Goal: Task Accomplishment & Management: Manage account settings

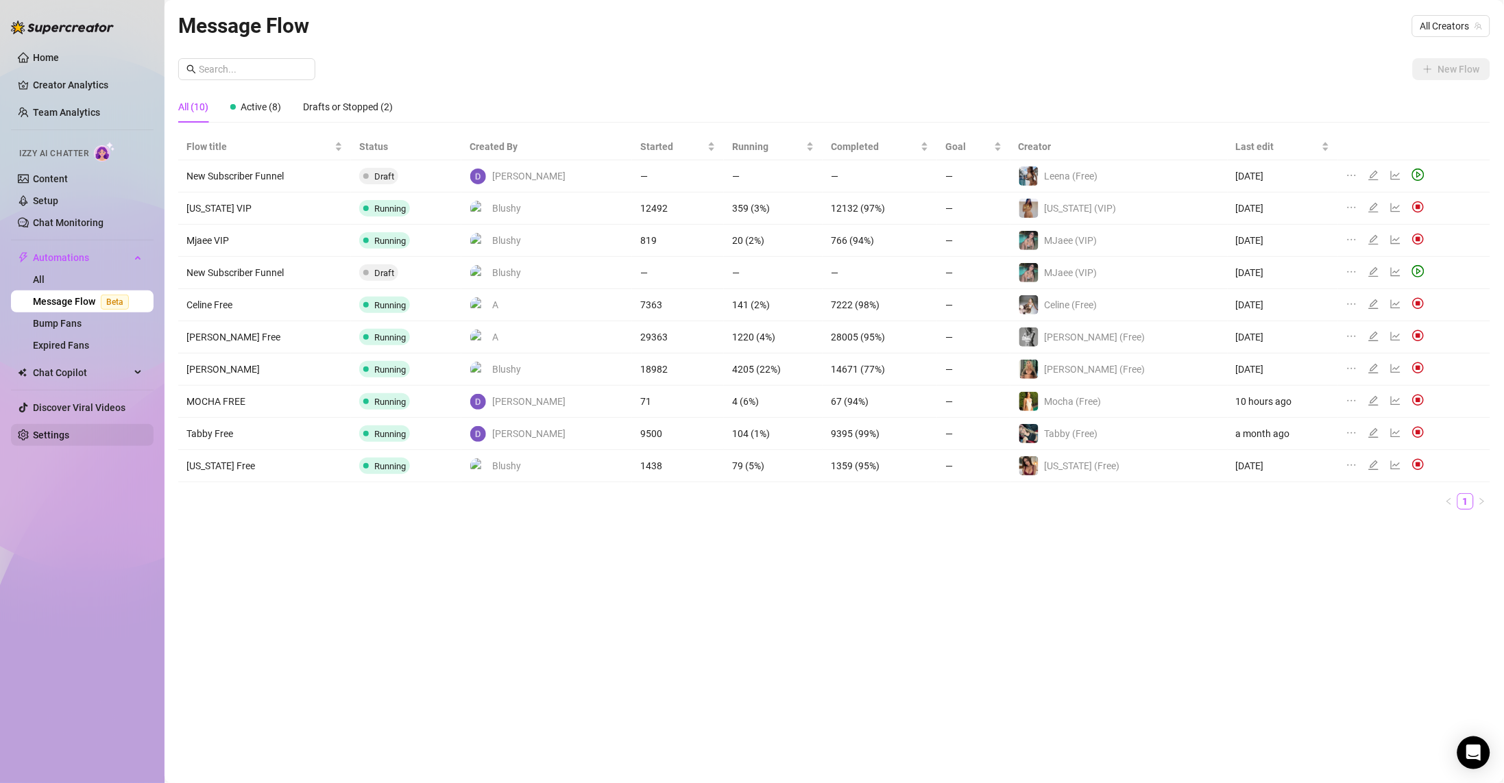
click at [69, 434] on link "Settings" at bounding box center [51, 435] width 36 height 11
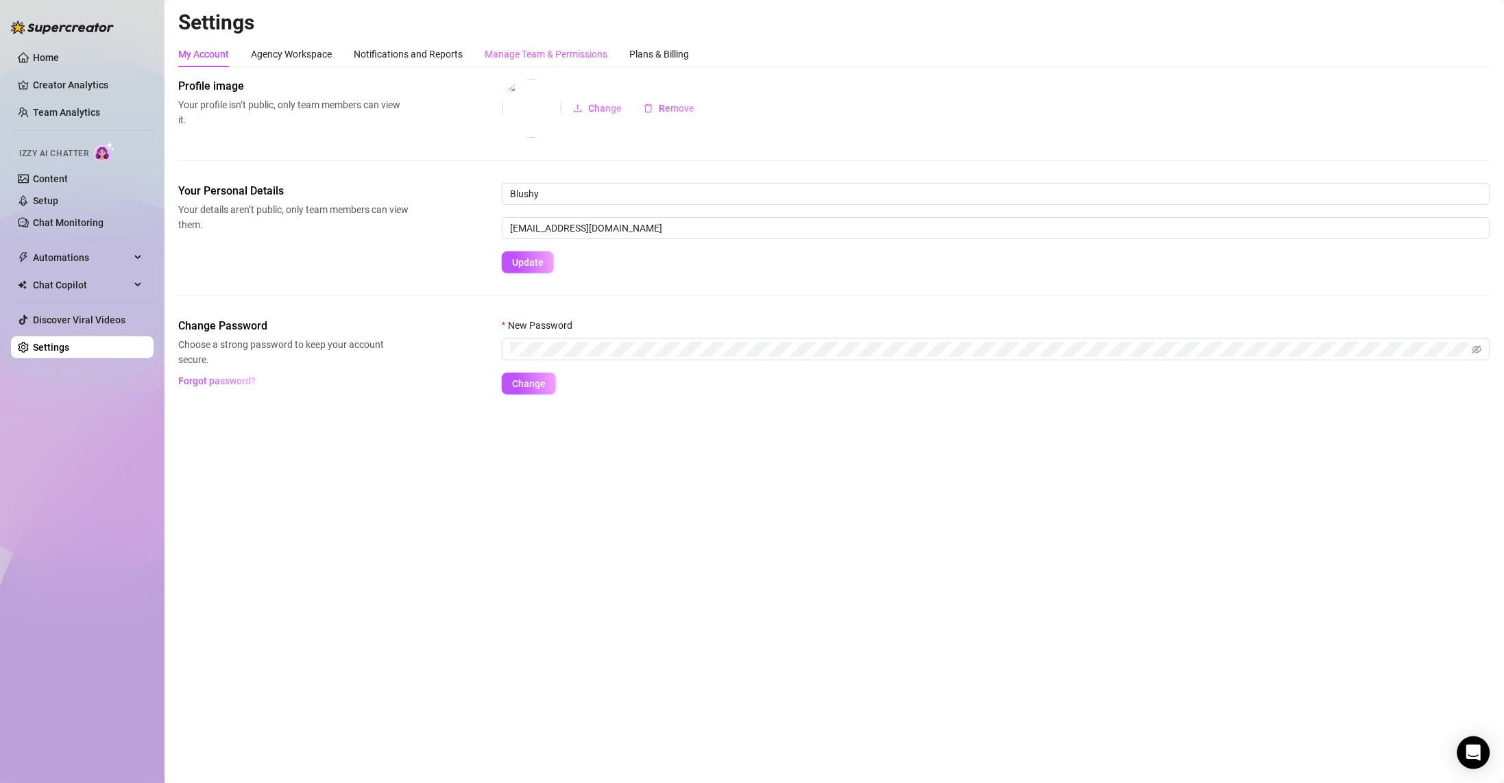
click at [514, 63] on div "Manage Team & Permissions" at bounding box center [546, 54] width 123 height 26
click at [506, 51] on div "Manage Team & Permissions" at bounding box center [546, 54] width 123 height 15
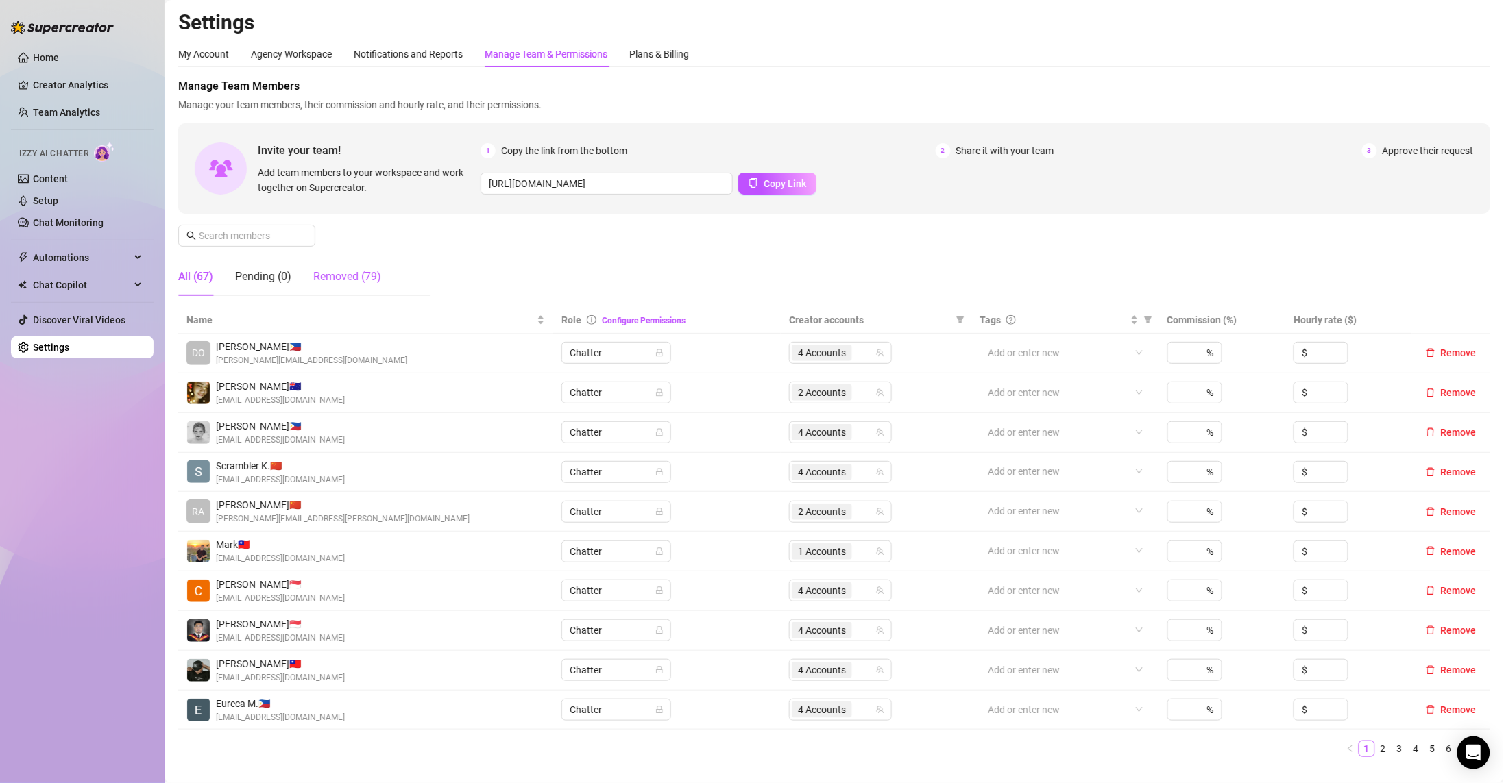
click at [367, 280] on div "Removed (79)" at bounding box center [347, 277] width 68 height 16
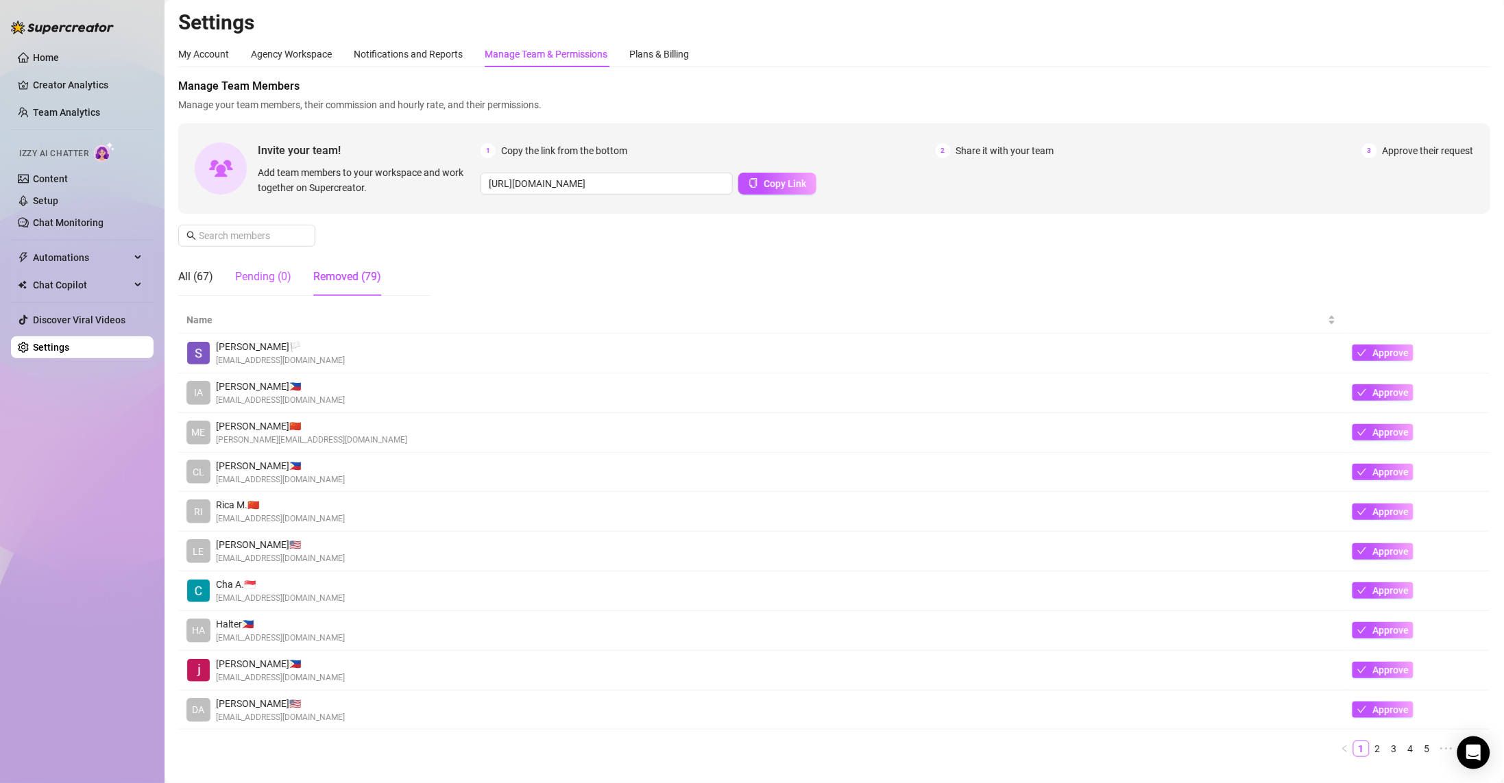
click at [269, 280] on div "Pending (0)" at bounding box center [263, 277] width 56 height 16
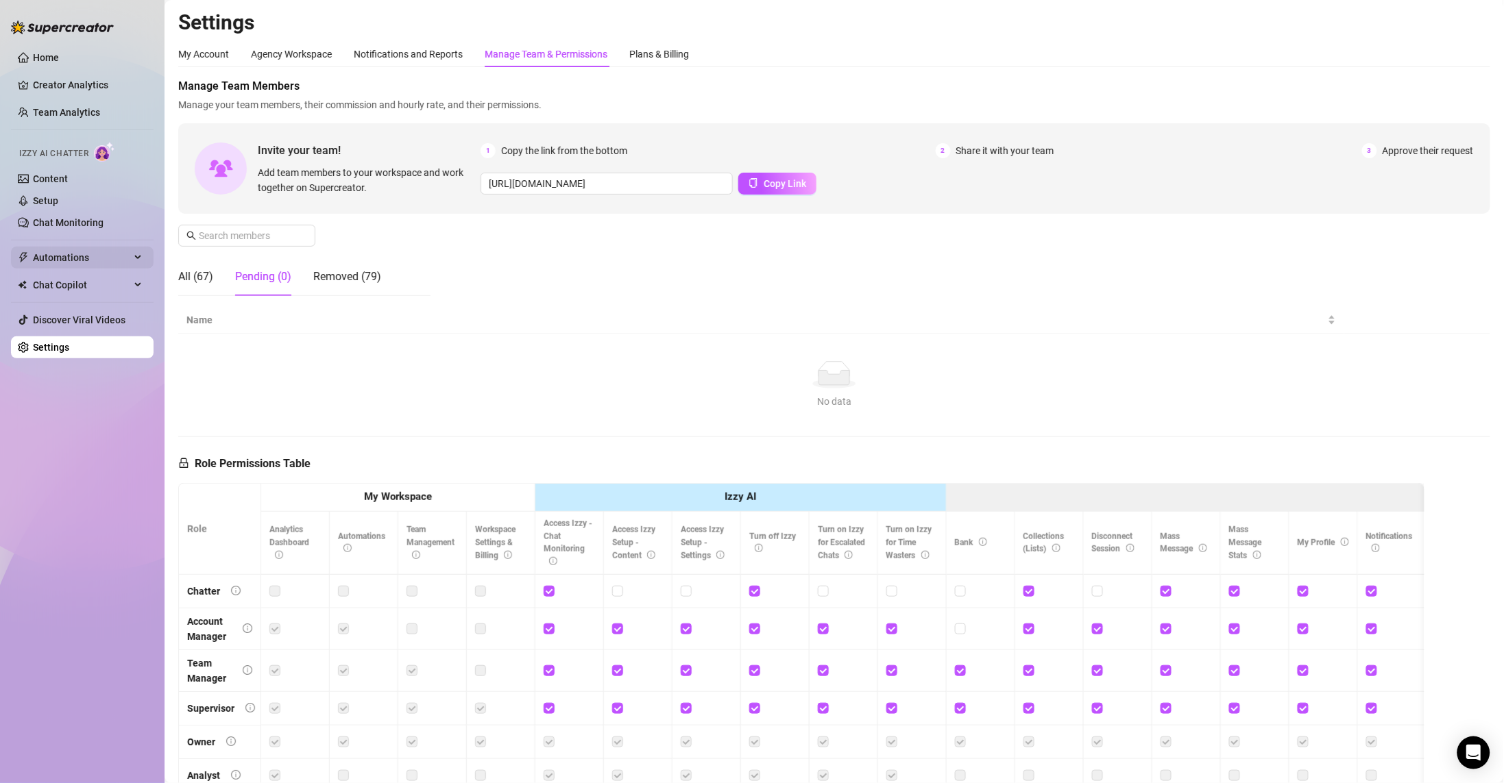
click at [95, 249] on span "Automations" at bounding box center [81, 258] width 97 height 22
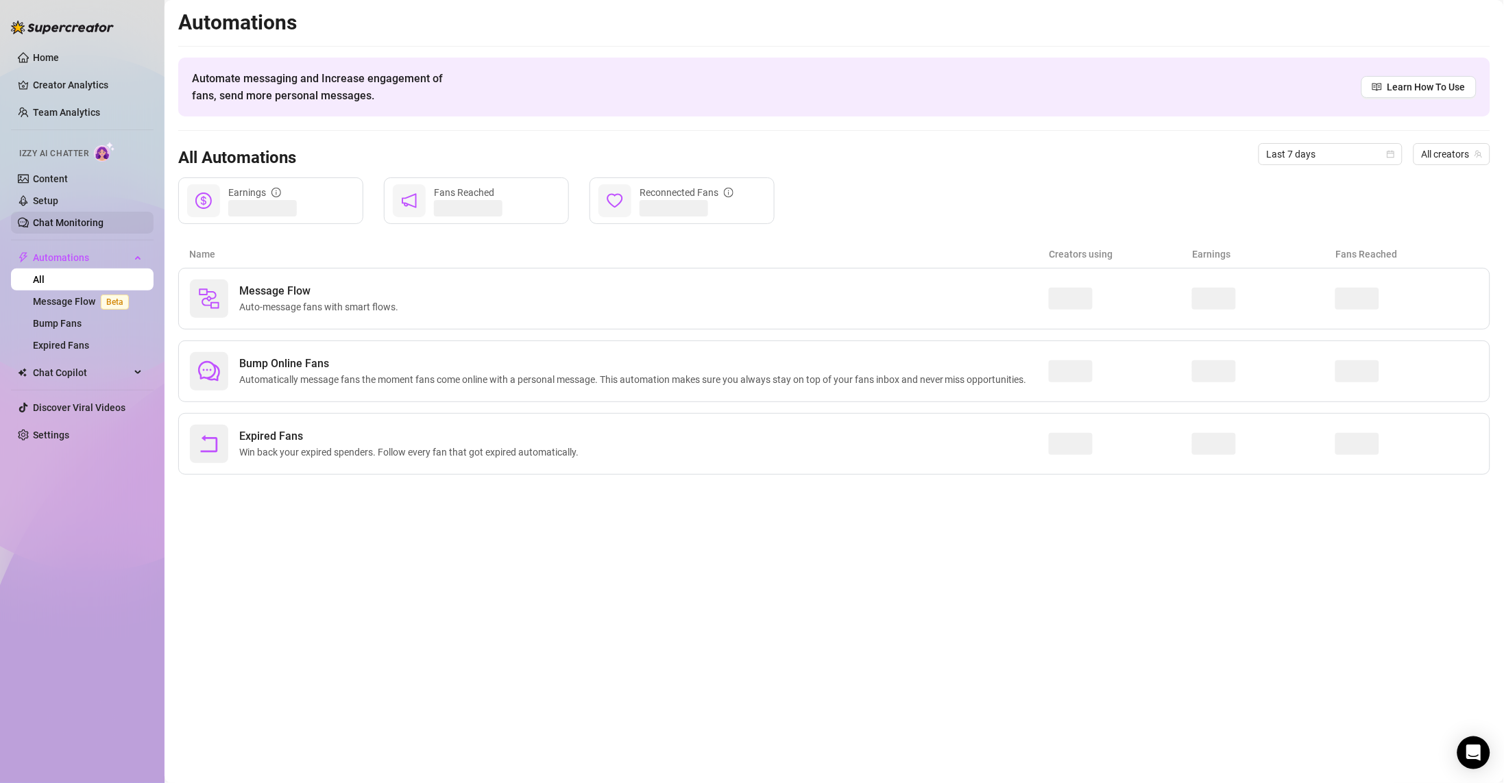
click at [101, 221] on link "Chat Monitoring" at bounding box center [68, 222] width 71 height 11
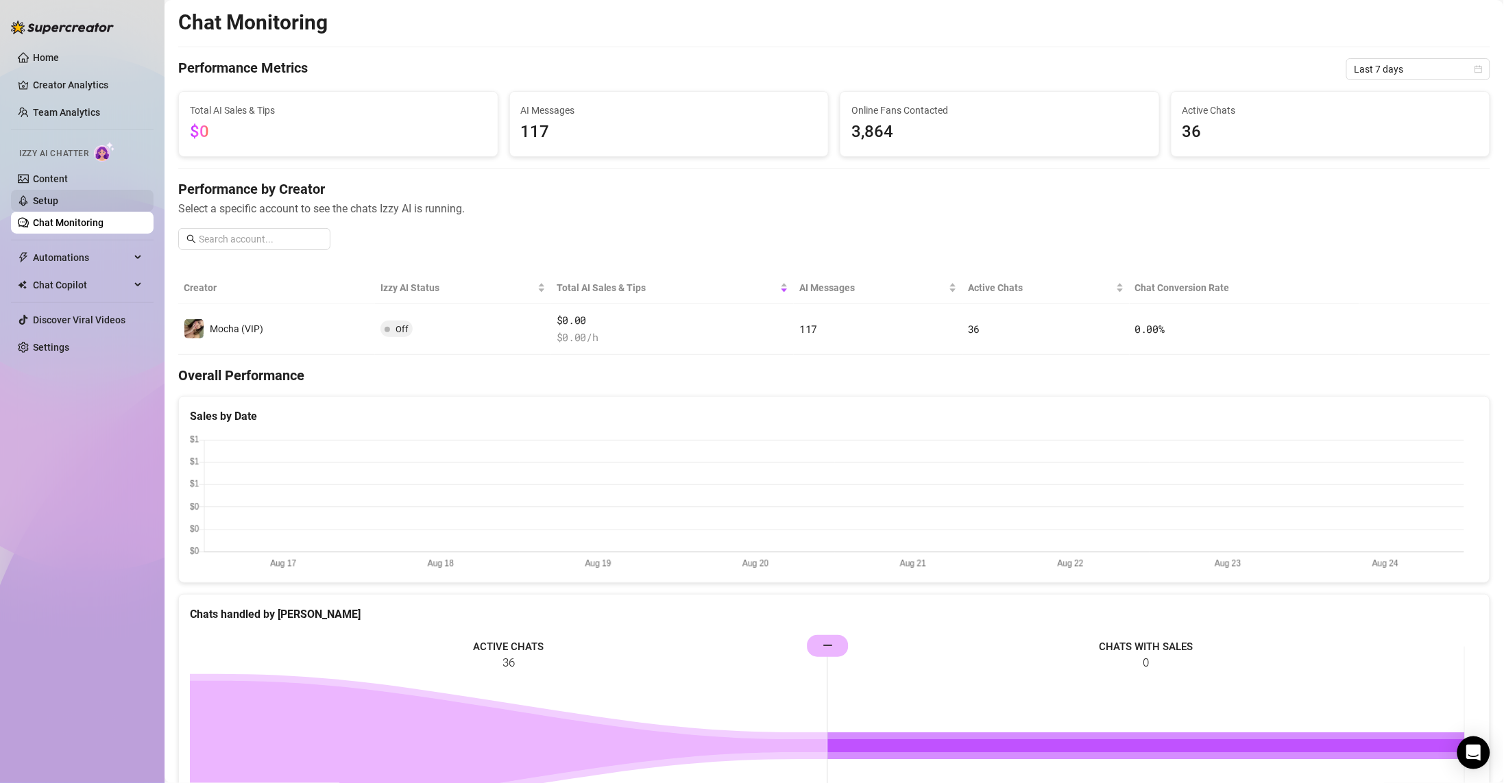
click at [58, 199] on link "Setup" at bounding box center [45, 200] width 25 height 11
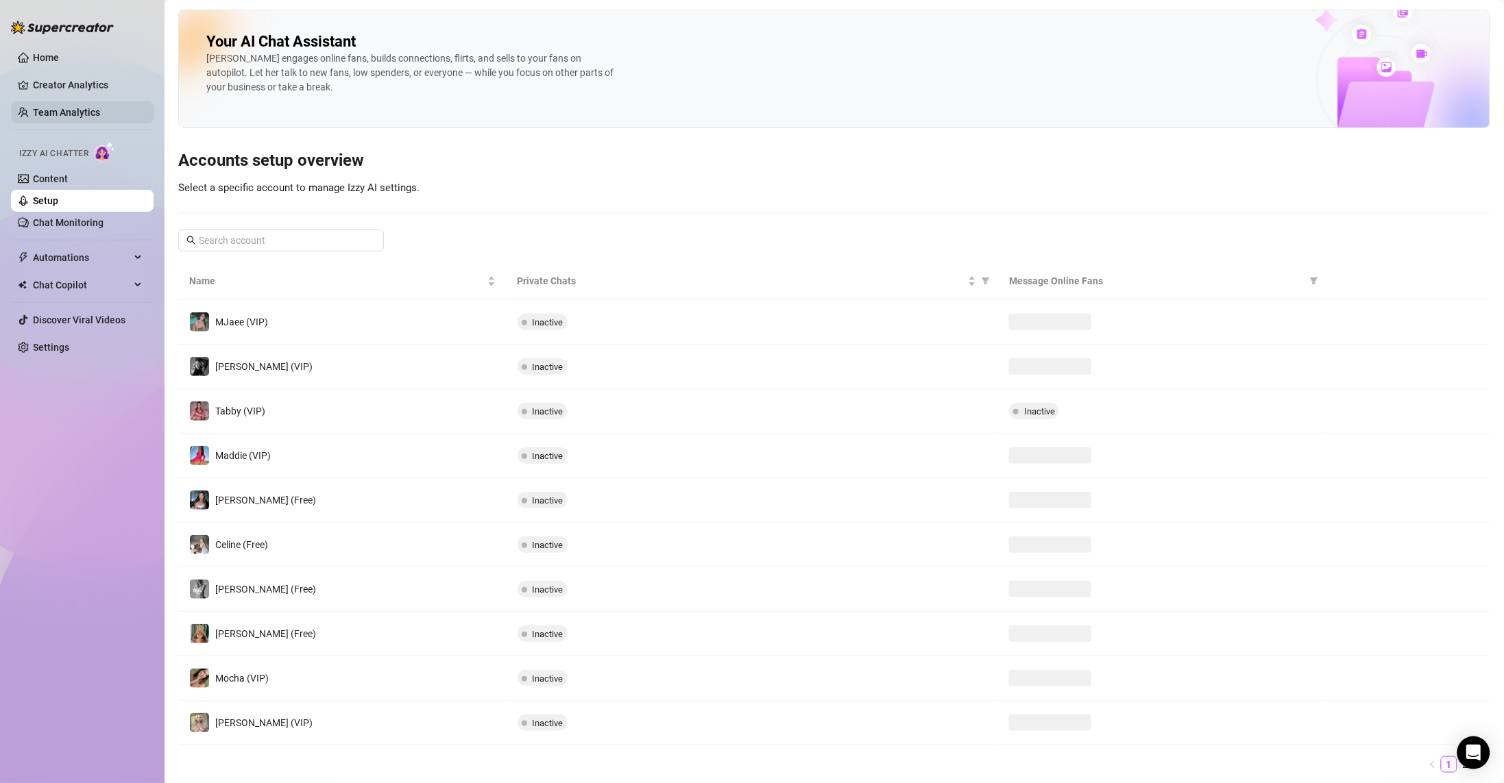
click at [100, 112] on link "Team Analytics" at bounding box center [66, 112] width 67 height 11
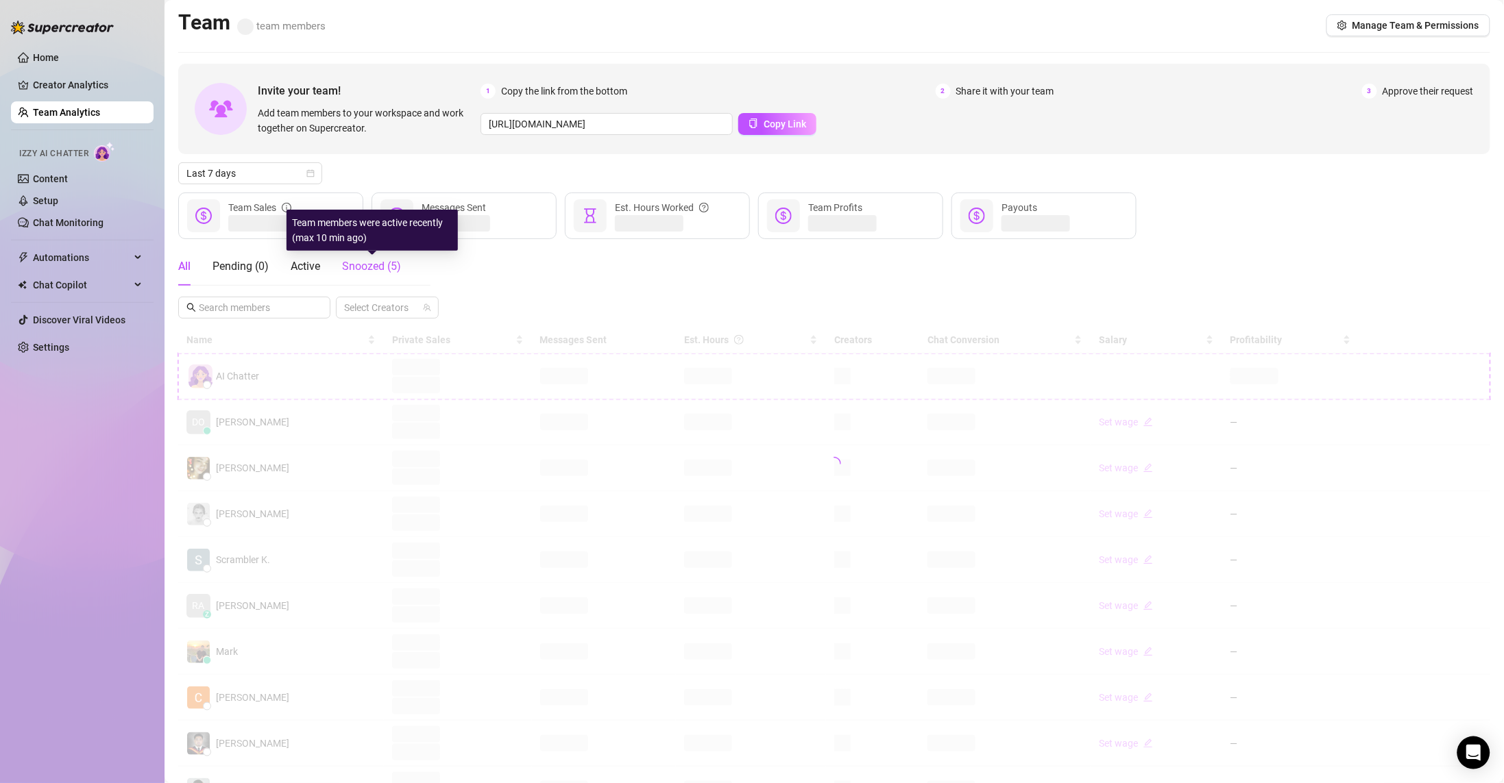
click at [371, 260] on span "Snoozed ( 5 )" at bounding box center [371, 266] width 59 height 13
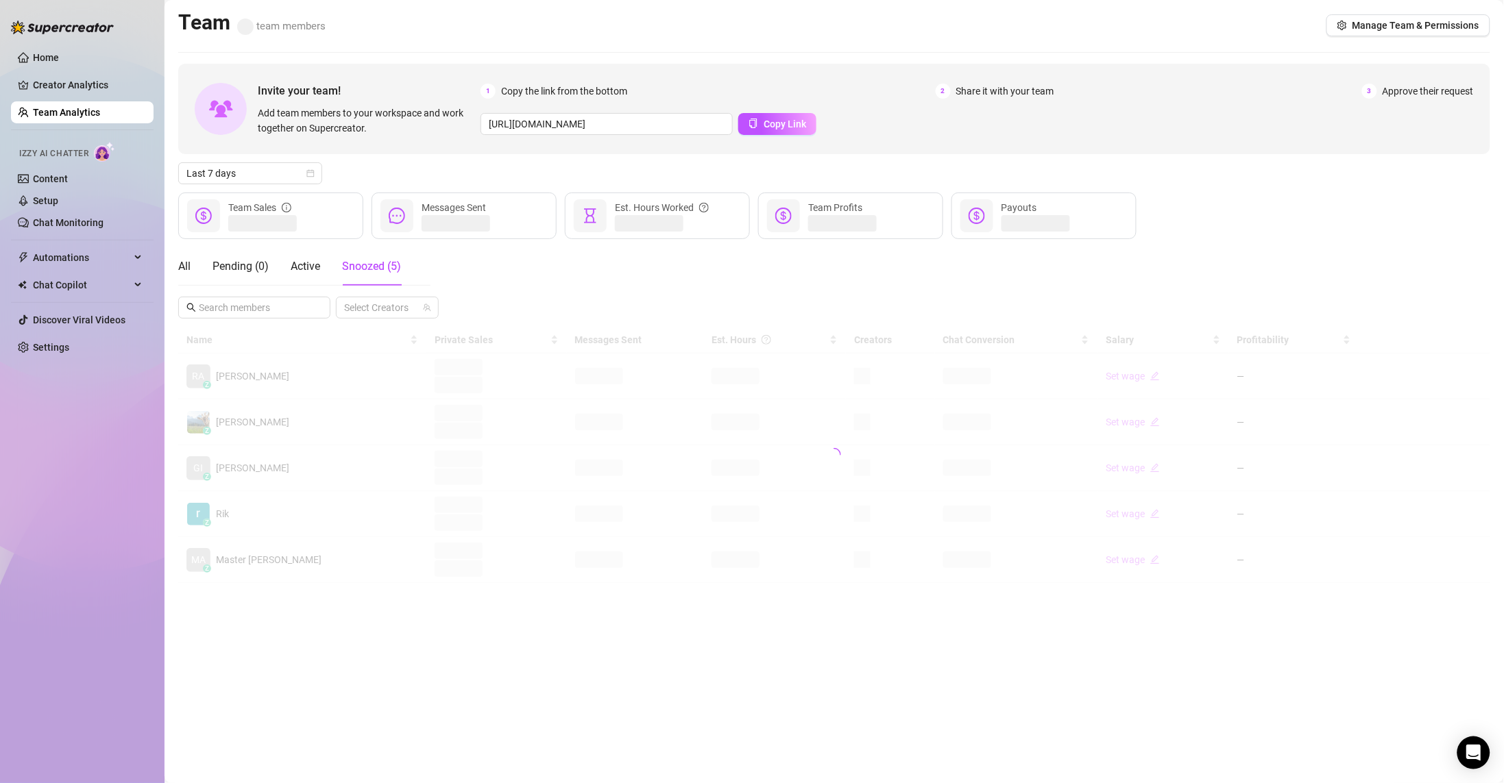
click at [271, 517] on div at bounding box center [834, 455] width 1312 height 256
click at [260, 515] on div at bounding box center [834, 455] width 1312 height 256
click at [243, 494] on div at bounding box center [834, 455] width 1312 height 256
click at [269, 526] on div at bounding box center [834, 455] width 1312 height 256
click at [447, 519] on div at bounding box center [834, 455] width 1312 height 256
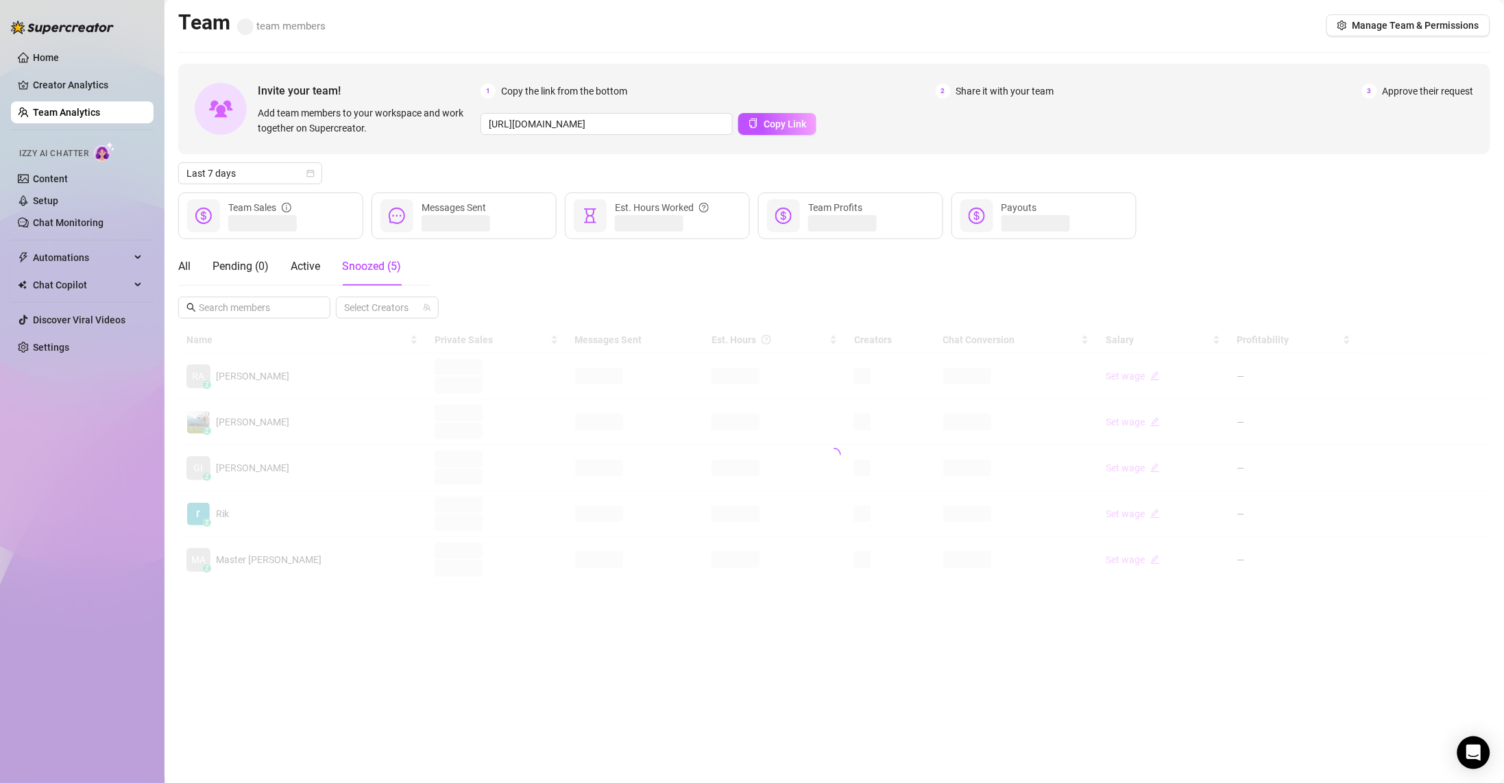
click at [428, 502] on div at bounding box center [834, 455] width 1312 height 256
click at [379, 622] on main "Team team members Manage Team & Permissions Invite your team! Add team members …" at bounding box center [833, 391] width 1339 height 783
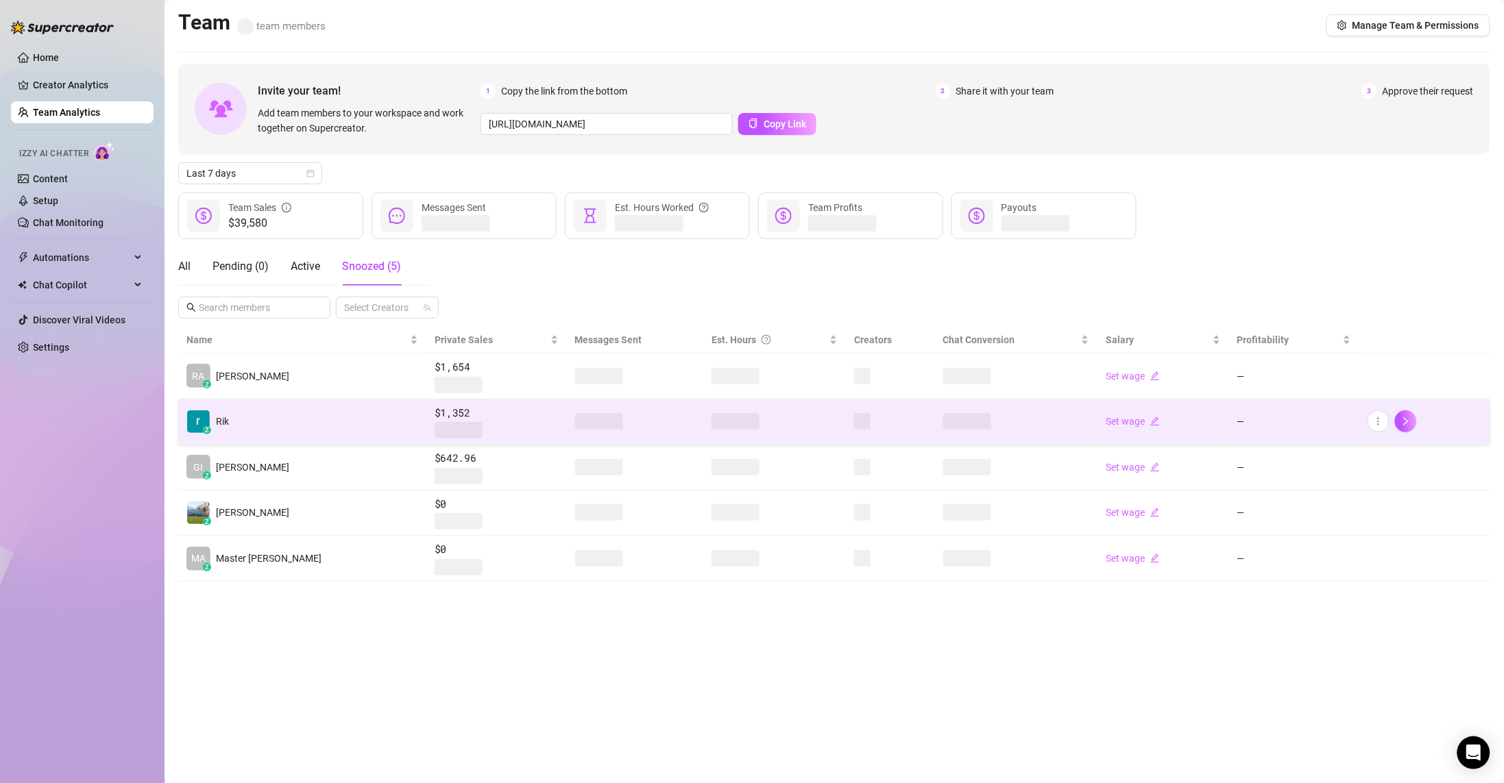
click at [317, 419] on td "z Rik" at bounding box center [302, 423] width 248 height 46
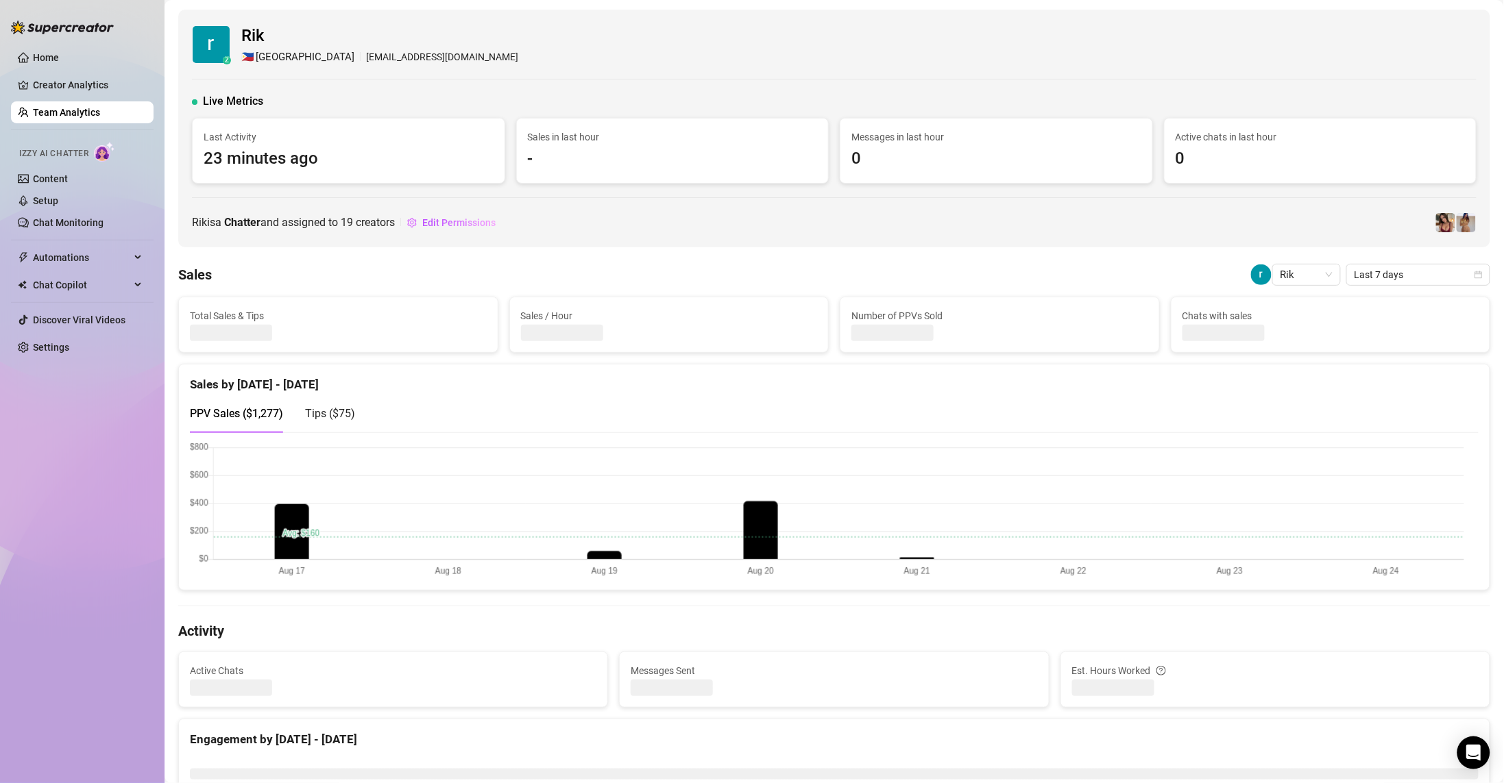
click at [495, 493] on canvas at bounding box center [827, 511] width 1274 height 136
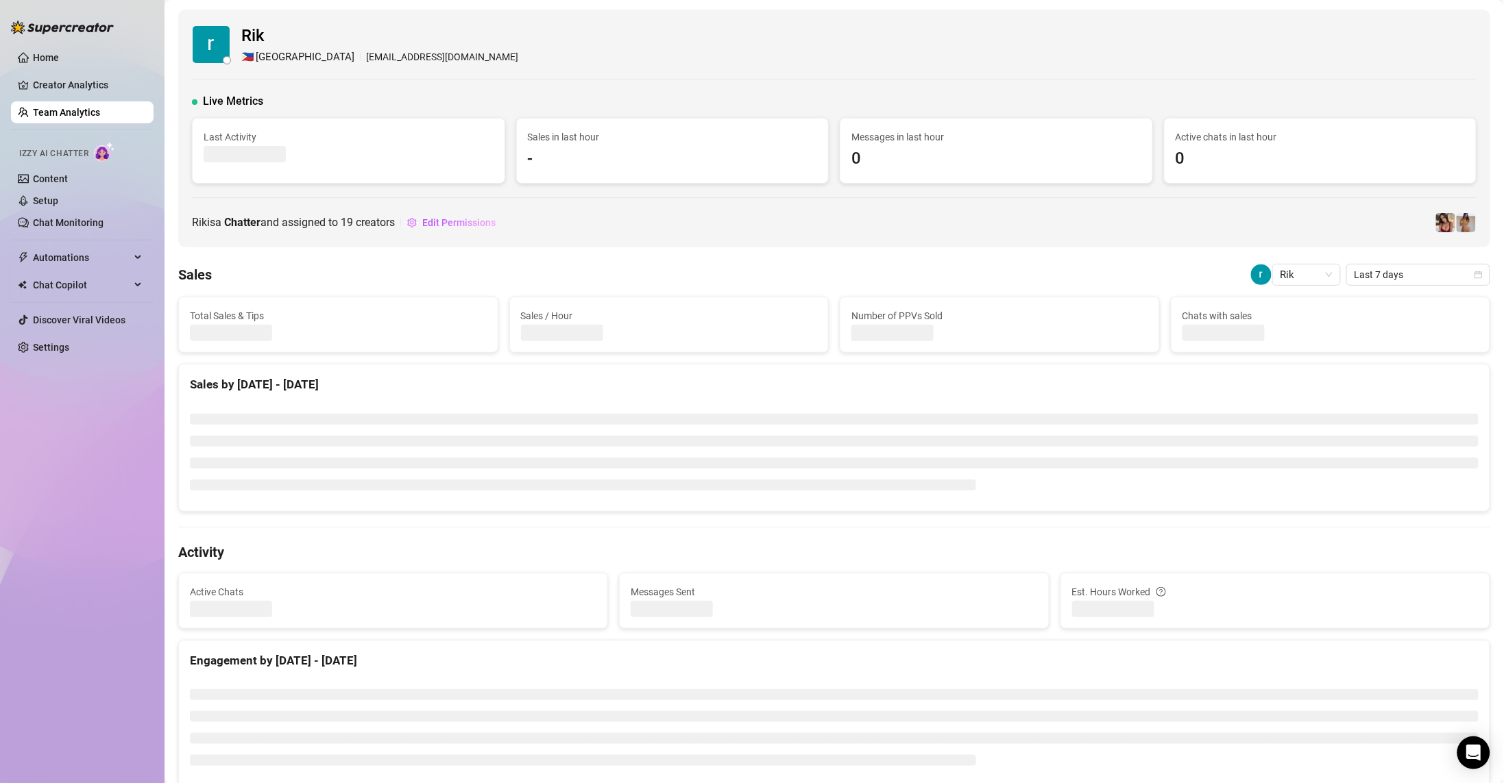
click at [411, 223] on div "Rik is a Chatter and assigned to 19 creators Edit Permissions" at bounding box center [344, 223] width 304 height 22
click at [470, 175] on div "Last Activity" at bounding box center [348, 151] width 313 height 66
click at [397, 129] on div "Last Activity" at bounding box center [349, 146] width 312 height 55
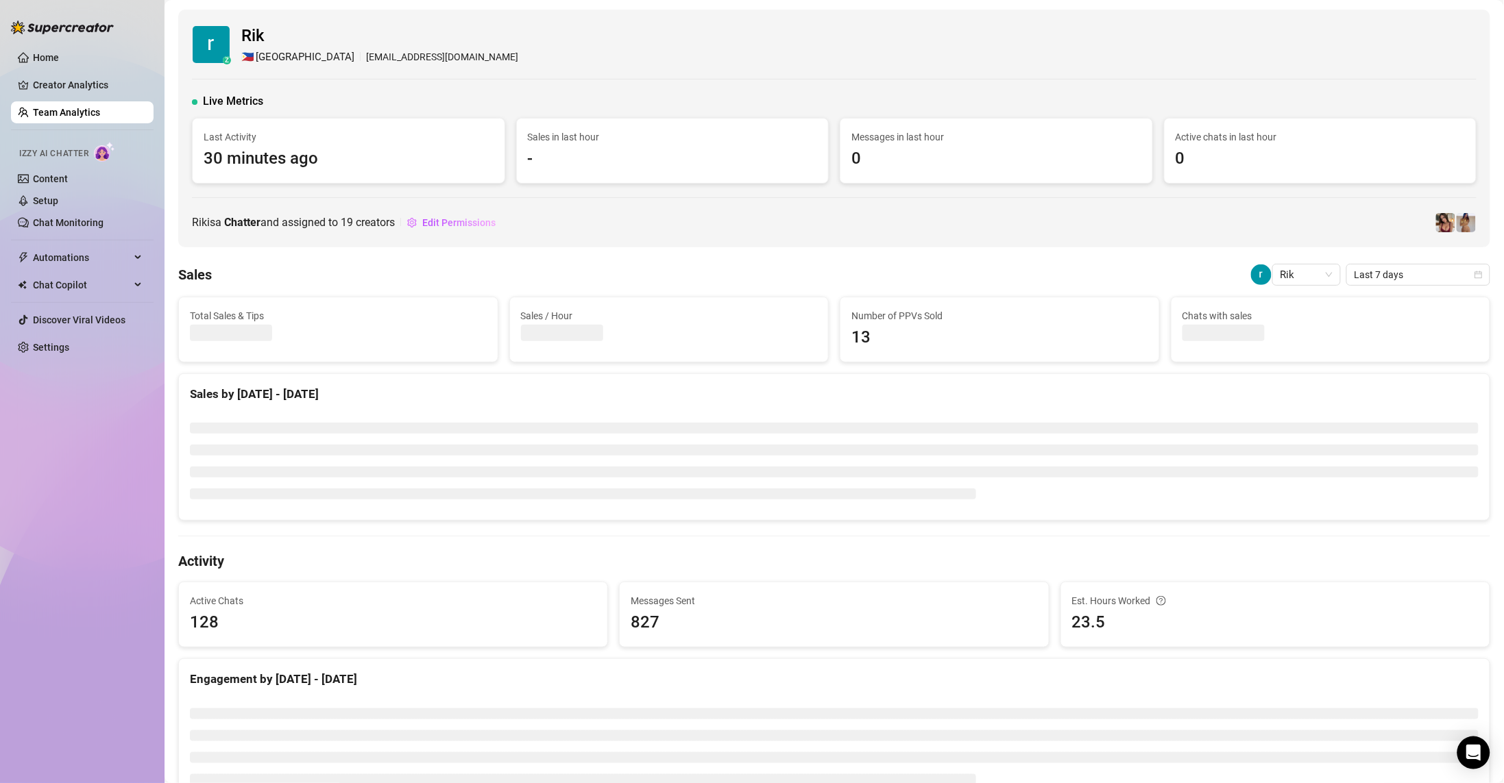
click at [713, 471] on li at bounding box center [834, 472] width 1288 height 11
click at [730, 439] on ul at bounding box center [834, 461] width 1288 height 77
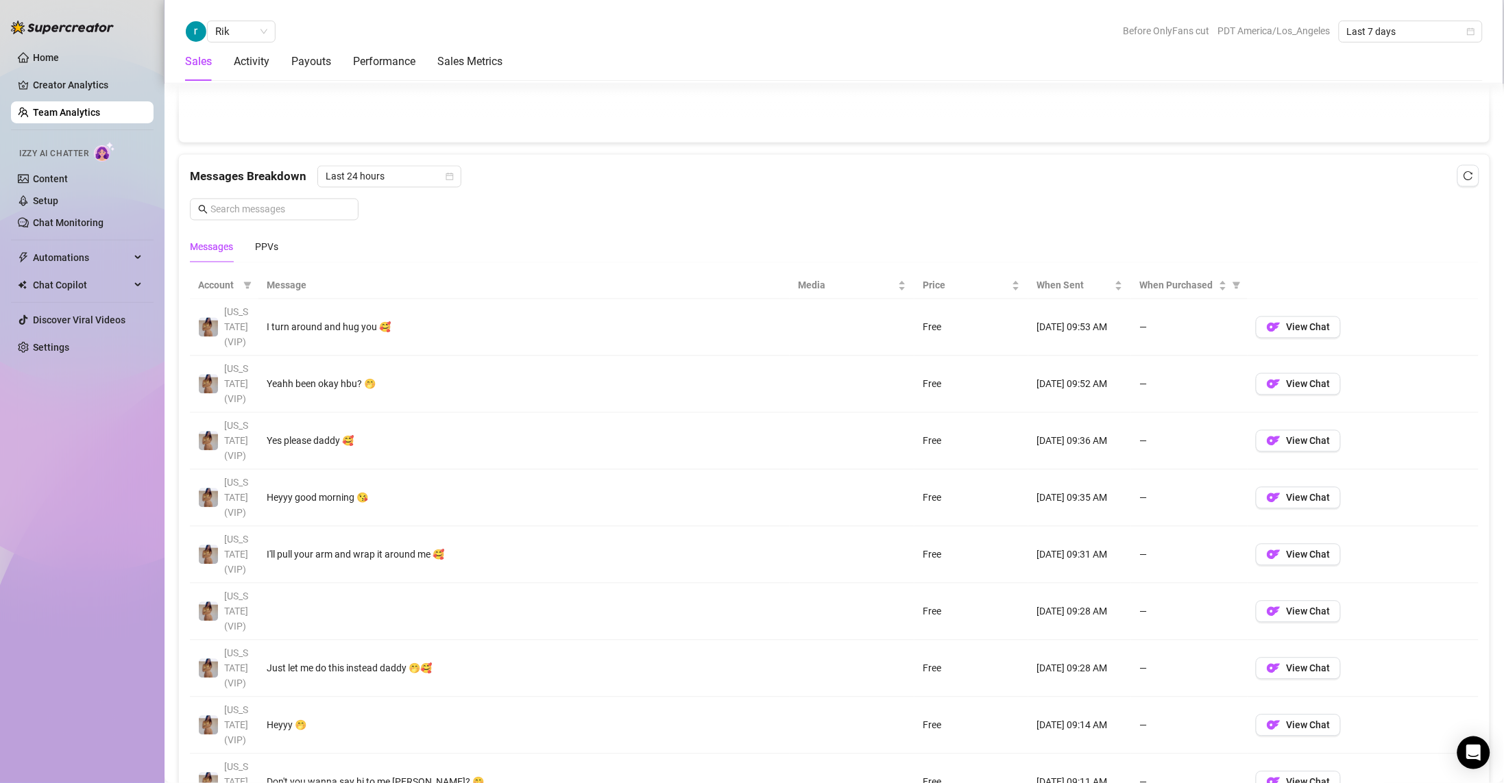
scroll to position [822, 0]
click at [1286, 329] on span "View Chat" at bounding box center [1308, 326] width 44 height 11
